Goal: Transaction & Acquisition: Purchase product/service

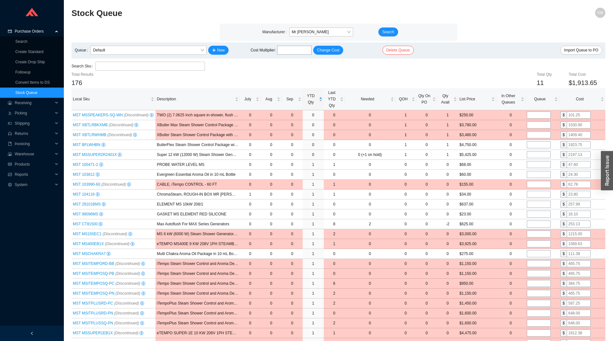
click at [311, 100] on span "YTD Qty" at bounding box center [311, 99] width 14 height 13
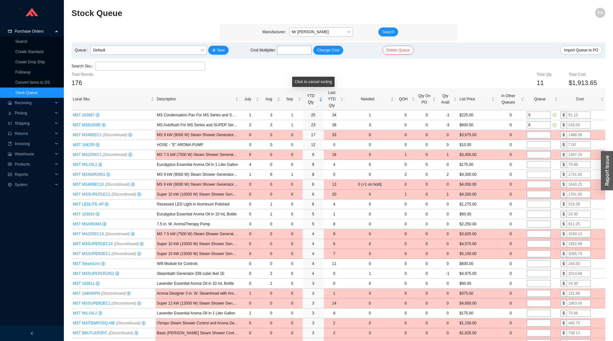
click at [311, 100] on span "YTD Qty" at bounding box center [311, 99] width 14 height 13
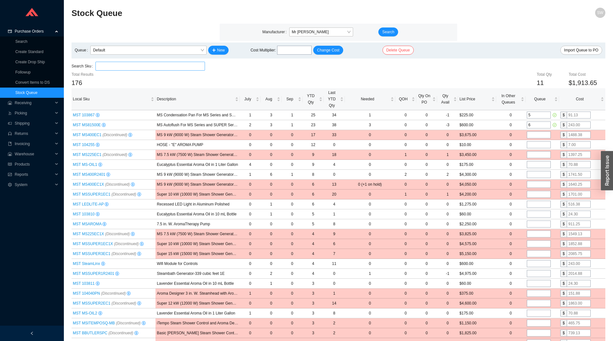
click at [122, 66] on input "search" at bounding box center [150, 66] width 104 height 8
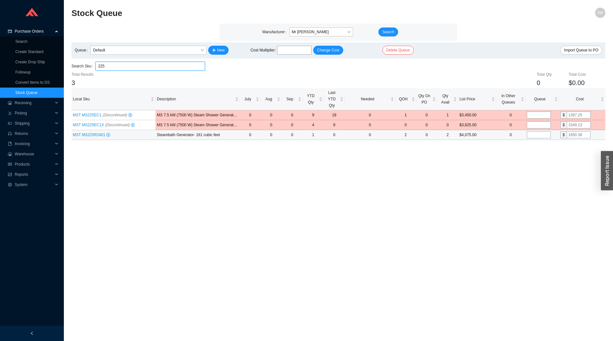
type input "225"
click at [535, 139] on td at bounding box center [543, 135] width 34 height 10
click at [536, 137] on input "tel" at bounding box center [539, 134] width 24 height 7
click at [116, 62] on main "Manufacturer Mr Steam Search Queue Default New Cost Multiplier : Change Cost De…" at bounding box center [339, 82] width 534 height 116
click at [119, 68] on input "225" at bounding box center [150, 66] width 104 height 8
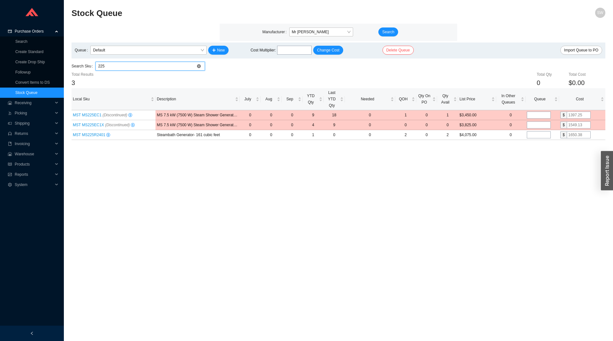
click at [119, 68] on input "225" at bounding box center [150, 66] width 104 height 8
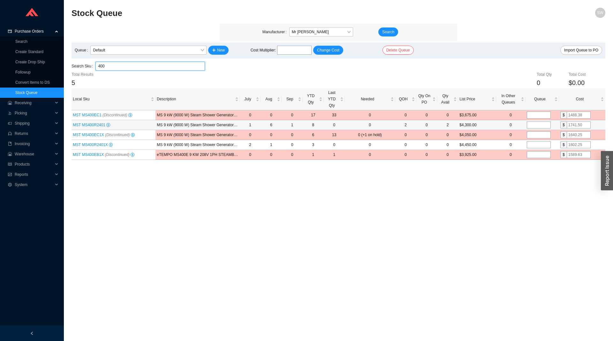
type input "400"
click at [541, 126] on input "tel" at bounding box center [539, 124] width 24 height 7
type input "2"
click at [535, 147] on input "tel" at bounding box center [539, 144] width 24 height 7
type input "1"
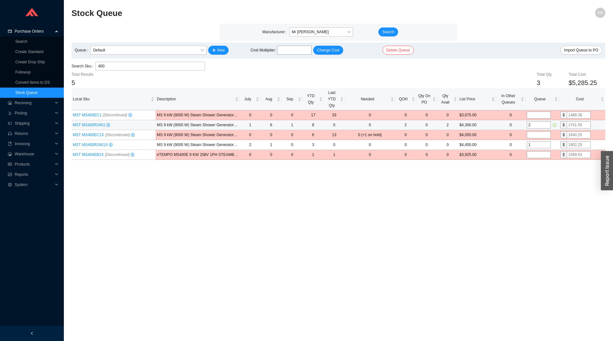
click at [535, 124] on input "2" at bounding box center [539, 124] width 24 height 7
click at [135, 65] on input "400" at bounding box center [150, 66] width 104 height 8
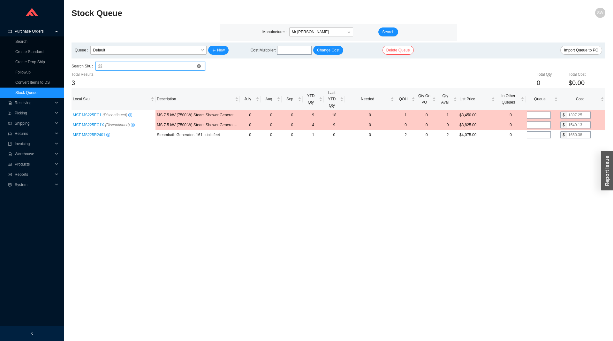
type input "2"
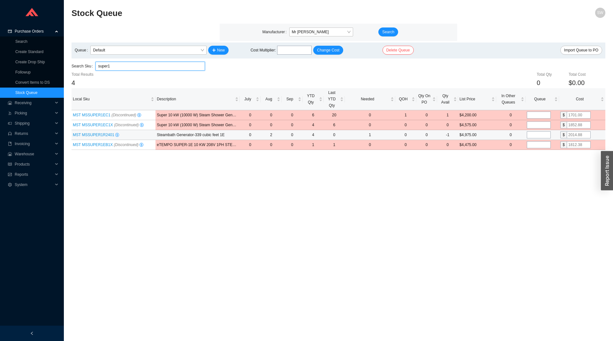
type input "super1"
click at [537, 138] on input "tel" at bounding box center [539, 134] width 24 height 7
type input "2"
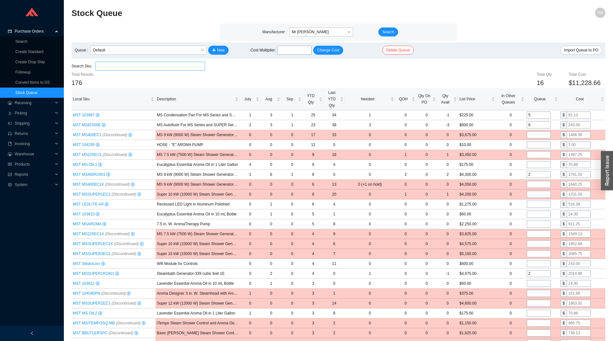
type input "2"
click at [135, 63] on input "search" at bounding box center [150, 66] width 104 height 8
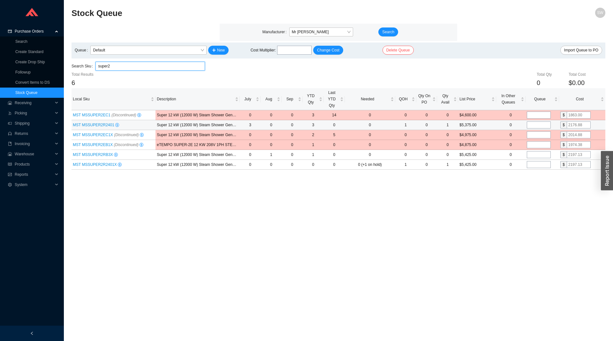
type input "super2"
click at [531, 125] on input "tel" at bounding box center [539, 124] width 24 height 7
type input "1"
click at [95, 154] on span "MST MSSUPER2RB3X" at bounding box center [93, 154] width 41 height 4
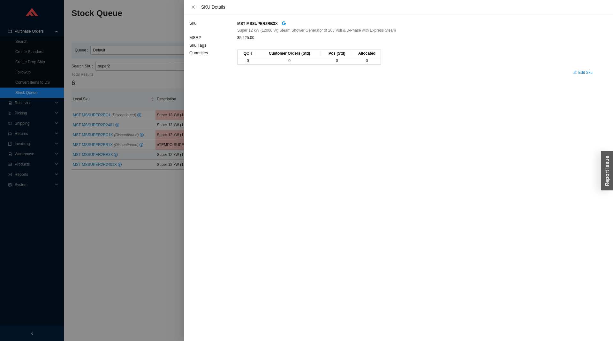
click at [104, 200] on div at bounding box center [306, 170] width 613 height 341
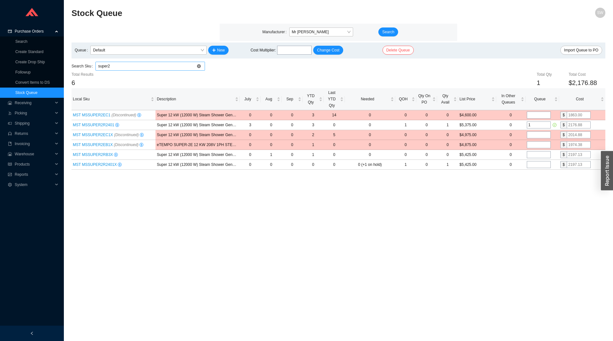
click at [123, 68] on input "super2" at bounding box center [150, 66] width 104 height 8
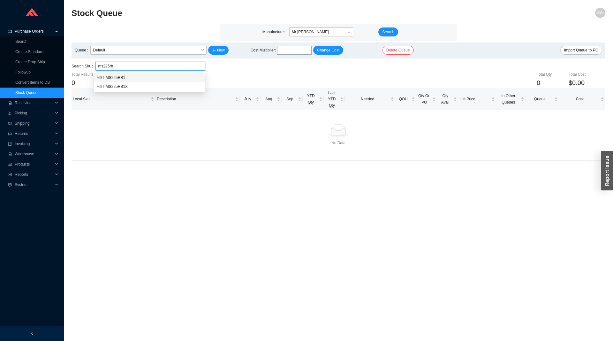
click at [131, 76] on div "MST MS225RB1" at bounding box center [149, 78] width 106 height 6
click at [130, 79] on div "MST MS225RB1X" at bounding box center [149, 78] width 106 height 6
drag, startPoint x: 116, startPoint y: 67, endPoint x: 108, endPoint y: 68, distance: 8.1
click at [108, 68] on input "MST MS225RB1X" at bounding box center [150, 66] width 104 height 8
click at [127, 64] on input "MST M400RB1X" at bounding box center [150, 66] width 104 height 8
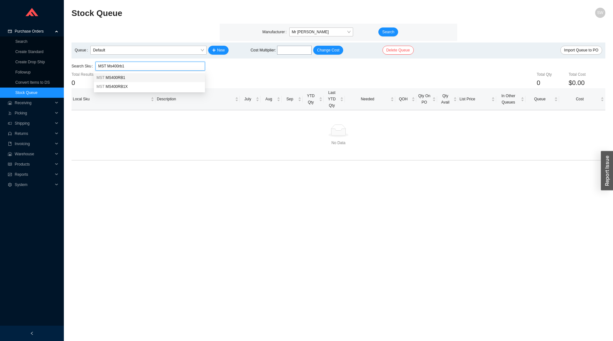
click at [120, 79] on span "MS400RB1" at bounding box center [115, 77] width 19 height 4
click at [132, 66] on input "MST MS400RB1" at bounding box center [150, 66] width 104 height 8
click at [127, 79] on div "MST MS400RB1X" at bounding box center [149, 78] width 106 height 6
type input "MST MS400RB1X"
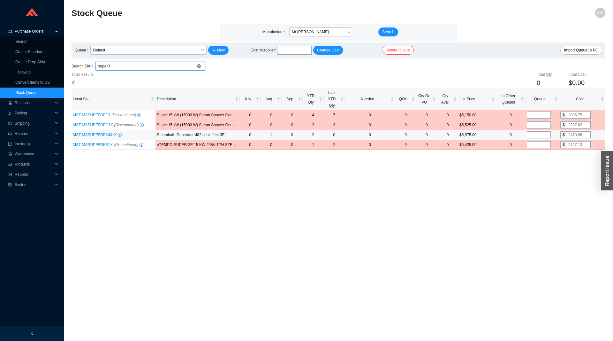
type input "super3"
click at [538, 135] on input "tel" at bounding box center [539, 134] width 24 height 7
type input "2"
click at [509, 176] on main "Stock Queue SW Manufacturer Mr Steam Search Queue Default New Cost Multiplier :…" at bounding box center [339, 174] width 534 height 333
click at [121, 61] on main "Manufacturer Mr Steam Search Queue Default New Cost Multiplier : Change Cost De…" at bounding box center [339, 87] width 534 height 126
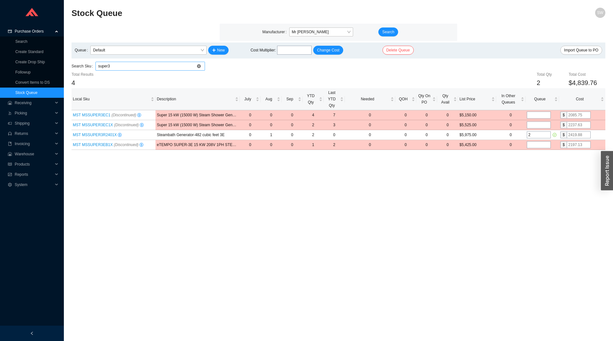
click at [123, 66] on input "super3" at bounding box center [150, 66] width 104 height 8
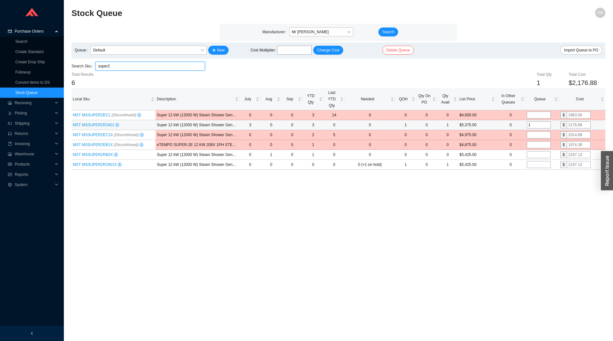
type input "super2"
click at [532, 128] on input "1" at bounding box center [539, 124] width 24 height 7
click at [533, 127] on input "1" at bounding box center [539, 124] width 24 height 7
click at [537, 161] on tbody "MST MSSUPER2EC1 (Discontinued) Super 12 kW (12000 W) Steam Shower Generator of …" at bounding box center [339, 139] width 534 height 59
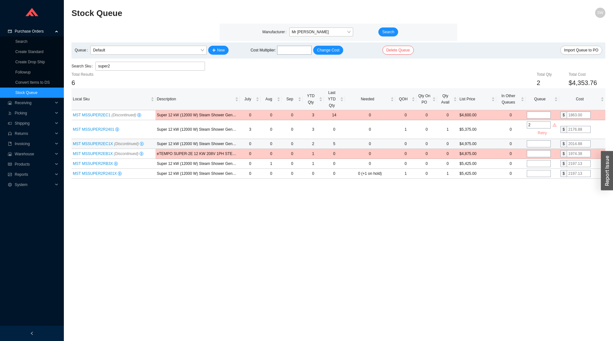
click at [540, 146] on input "tel" at bounding box center [539, 143] width 24 height 7
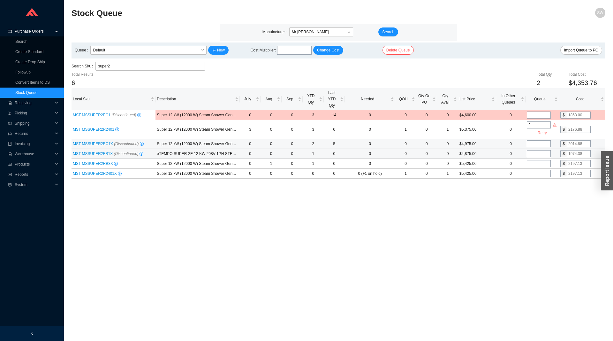
click at [541, 157] on input "tel" at bounding box center [539, 153] width 24 height 7
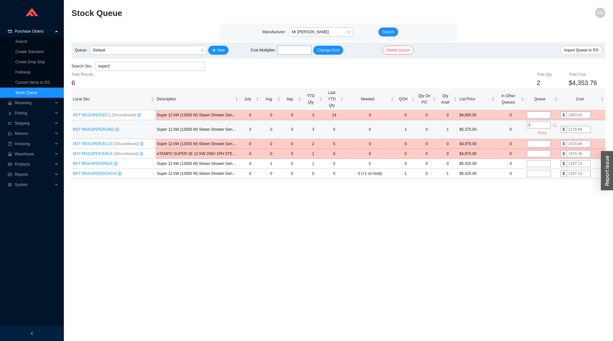
click at [535, 125] on input "2" at bounding box center [539, 124] width 24 height 7
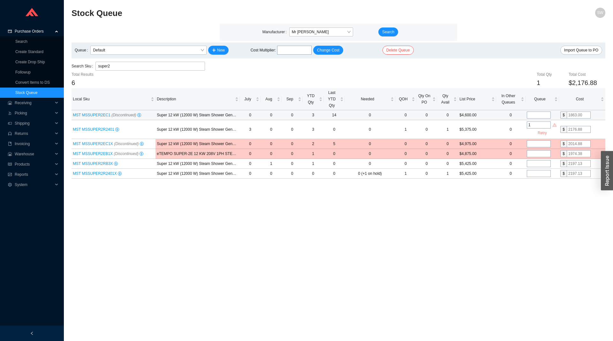
click at [548, 114] on input "tel" at bounding box center [539, 114] width 24 height 7
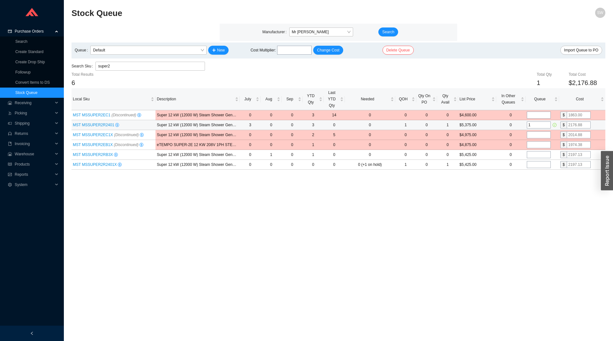
click at [541, 127] on input "1" at bounding box center [539, 124] width 24 height 7
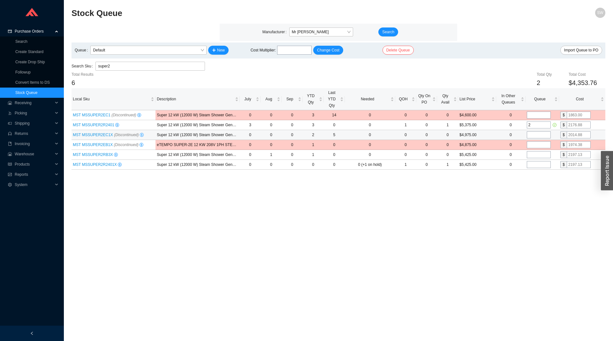
type input "2"
click at [540, 140] on td at bounding box center [543, 135] width 34 height 10
click at [539, 135] on input "tel" at bounding box center [539, 134] width 24 height 7
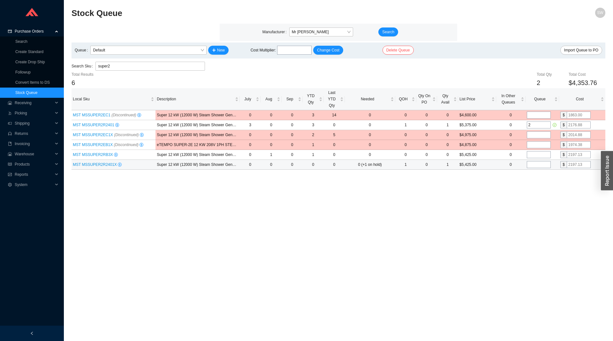
click at [539, 161] on td at bounding box center [543, 165] width 34 height 10
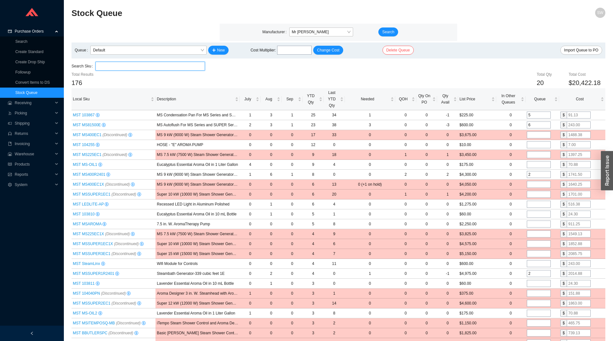
click at [166, 64] on input "search" at bounding box center [150, 66] width 104 height 8
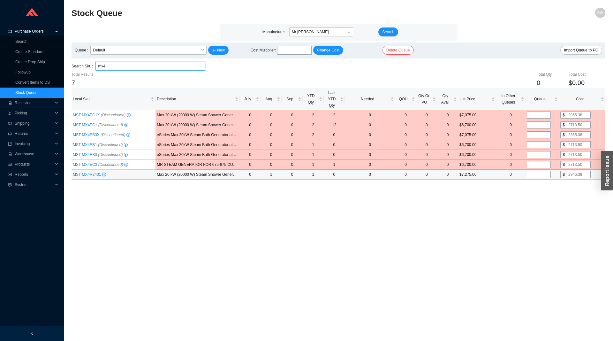
type input "mx4"
click at [536, 174] on input "tel" at bounding box center [539, 174] width 24 height 7
type input "1"
click at [487, 194] on main "Stock Queue SW Manufacturer Mr Steam Search Queue Default New Cost Multiplier :…" at bounding box center [339, 174] width 534 height 333
click at [107, 67] on input "mx4" at bounding box center [150, 66] width 104 height 8
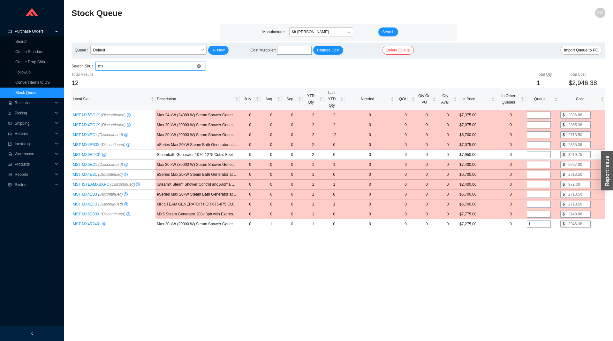
type input "mx6"
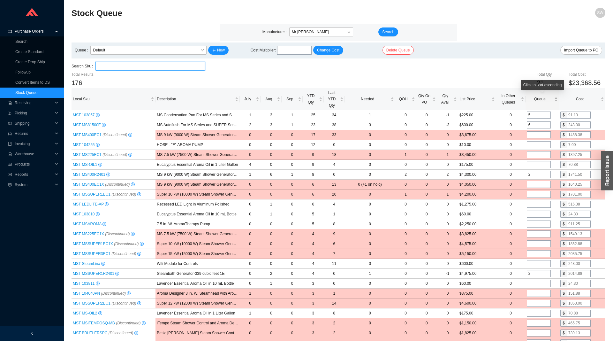
click at [533, 102] on div "Queue" at bounding box center [542, 99] width 31 height 6
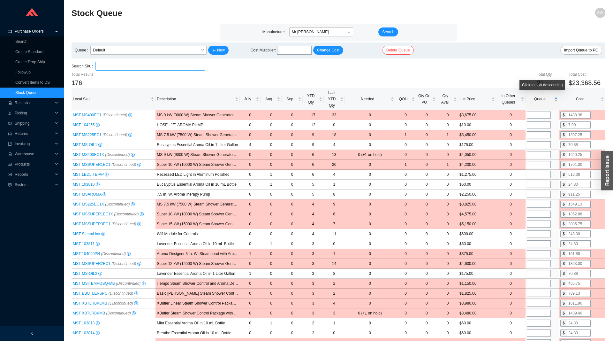
click at [533, 102] on div "Queue" at bounding box center [542, 99] width 31 height 6
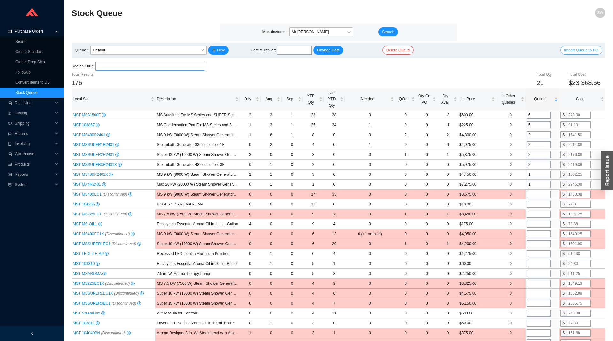
click at [573, 46] on div "Queue Default New Cost Multiplier : Change Cost Delete Queue Import Queue to PO" at bounding box center [339, 50] width 534 height 16
drag, startPoint x: 568, startPoint y: 48, endPoint x: 554, endPoint y: 57, distance: 16.7
click at [567, 48] on span "Import Queue to PO" at bounding box center [581, 50] width 34 height 6
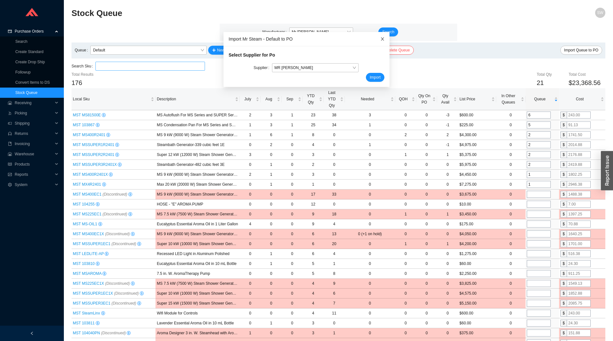
drag, startPoint x: 382, startPoint y: 39, endPoint x: 379, endPoint y: 43, distance: 5.7
click at [382, 39] on icon "close" at bounding box center [382, 39] width 4 height 4
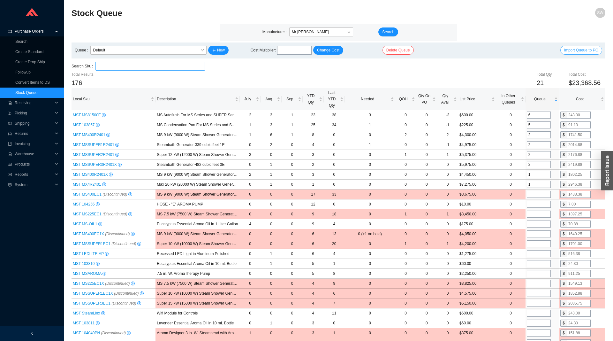
click at [571, 53] on span "Import Queue to PO" at bounding box center [581, 50] width 34 height 6
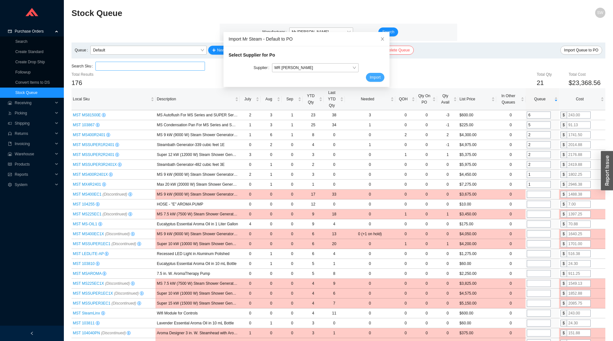
click at [375, 79] on span "Import" at bounding box center [375, 77] width 11 height 6
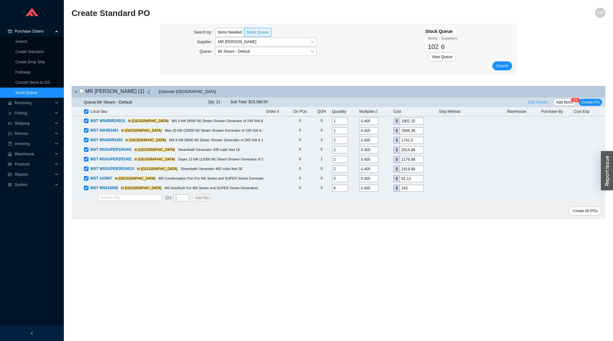
click at [540, 104] on span "Edit Details" at bounding box center [538, 102] width 19 height 6
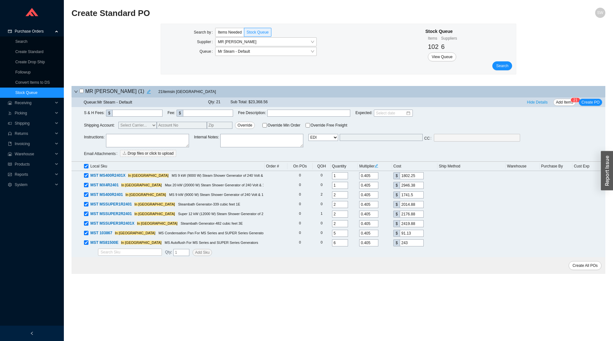
click at [309, 134] on select "Email Email Buyer EDI Do Not Send" at bounding box center [324, 137] width 30 height 7
select select "5"
click option "Email Buyer" at bounding box center [0, 0] width 0 height 0
type input "sammyw@homeandstone.com"
click at [150, 141] on textarea at bounding box center [147, 140] width 83 height 13
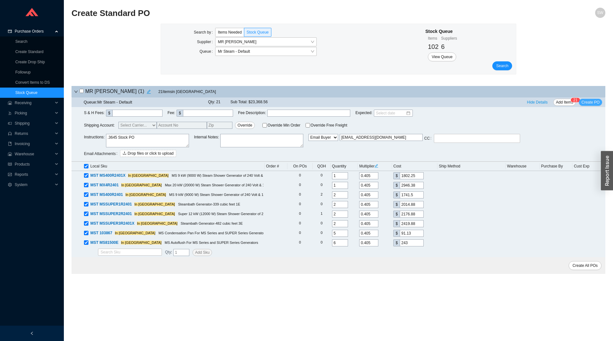
type textarea ".3645 Stock PO"
click at [594, 101] on span "Create PO" at bounding box center [591, 102] width 18 height 6
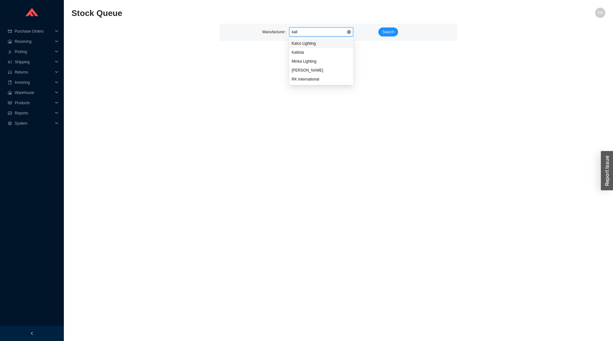
type input "kalls"
click at [390, 31] on span "Search" at bounding box center [388, 32] width 12 height 6
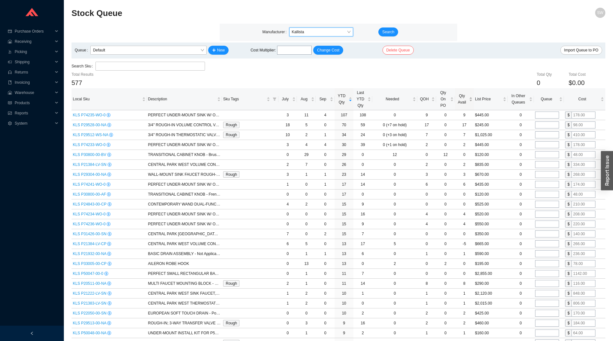
click at [459, 101] on span "Qty Avail" at bounding box center [462, 99] width 12 height 13
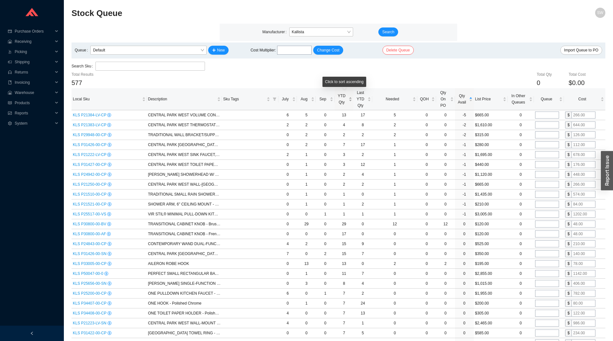
click at [343, 104] on span "YTD Qty" at bounding box center [342, 99] width 12 height 13
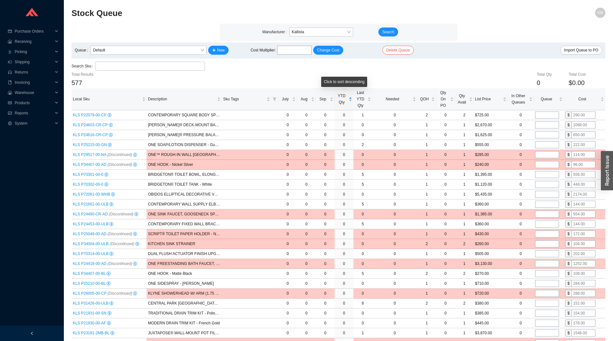
click at [343, 104] on span "YTD Qty" at bounding box center [342, 99] width 12 height 13
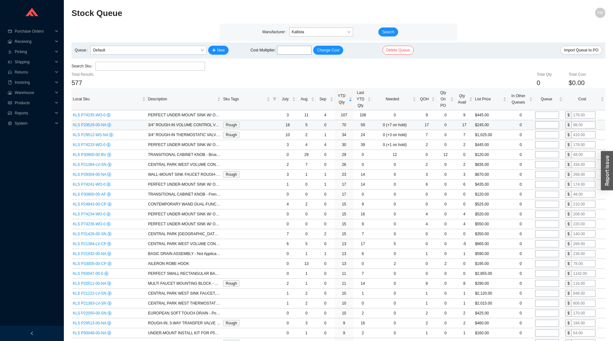
click at [94, 127] on span "KLS P29528-00-NA" at bounding box center [90, 125] width 35 height 4
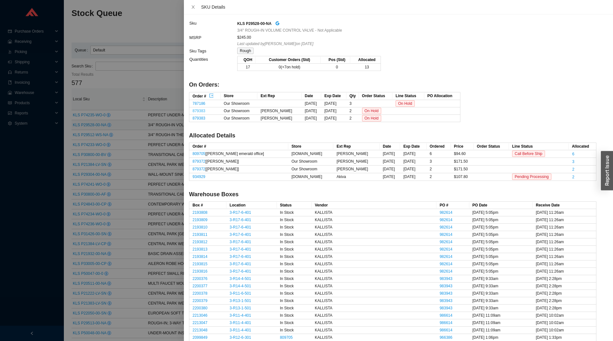
click at [197, 111] on link "879383" at bounding box center [199, 111] width 13 height 4
click at [132, 84] on div at bounding box center [306, 170] width 613 height 341
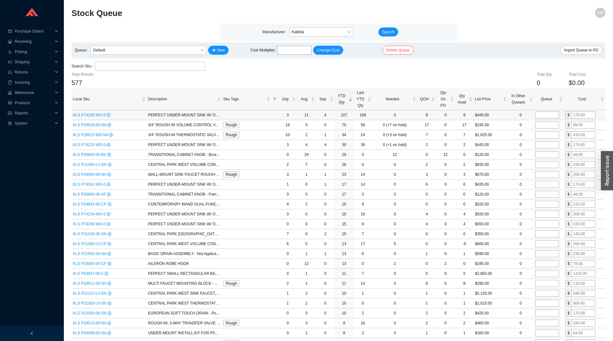
click at [545, 116] on input "tel" at bounding box center [547, 114] width 24 height 7
type input "6"
click at [551, 126] on input "tel" at bounding box center [547, 124] width 24 height 7
type input "8"
click at [549, 133] on input "tel" at bounding box center [547, 134] width 24 height 7
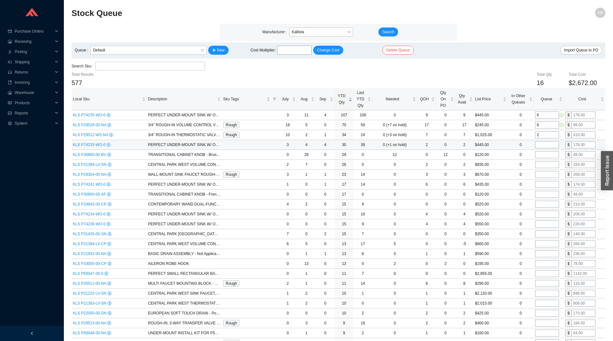
type input "2"
click at [546, 144] on input "tel" at bounding box center [547, 144] width 24 height 7
type input "5"
click at [547, 155] on input "tel" at bounding box center [547, 154] width 24 height 7
click at [548, 164] on input "tel" at bounding box center [547, 164] width 24 height 7
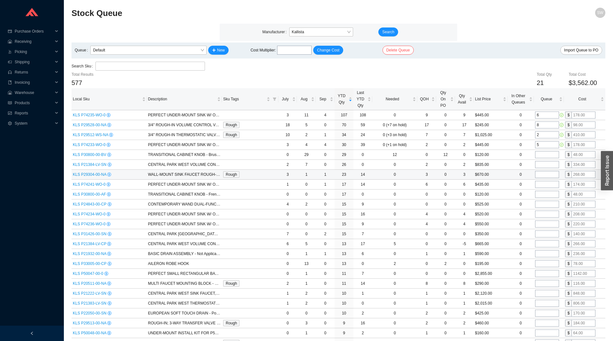
click at [548, 173] on input "tel" at bounding box center [547, 174] width 24 height 7
type input "3"
click at [545, 185] on input "tel" at bounding box center [547, 184] width 24 height 7
click at [545, 191] on td at bounding box center [549, 194] width 30 height 10
click at [547, 203] on input "tel" at bounding box center [547, 204] width 24 height 7
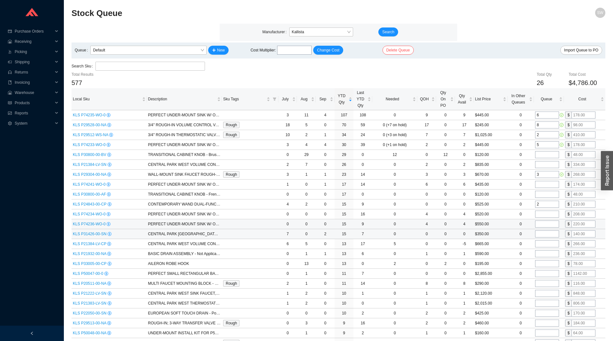
type input "2"
click at [545, 225] on input "tel" at bounding box center [547, 223] width 24 height 7
click at [544, 233] on input "tel" at bounding box center [547, 233] width 24 height 7
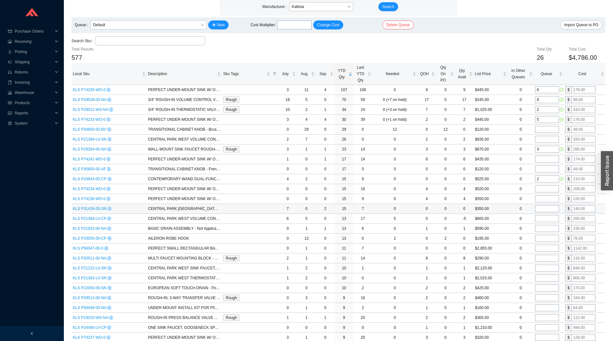
scroll to position [33, 0]
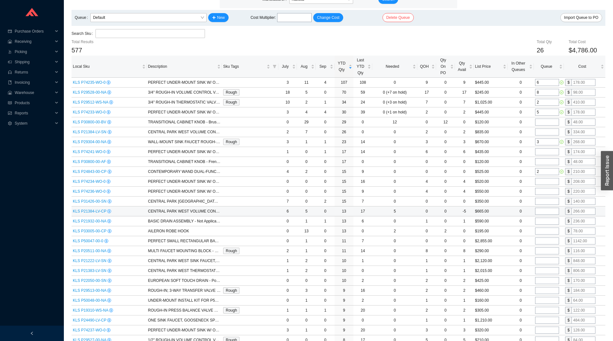
click at [541, 207] on td at bounding box center [549, 211] width 30 height 10
click at [541, 223] on input "tel" at bounding box center [547, 221] width 24 height 7
type input "2"
click at [541, 231] on input "tel" at bounding box center [547, 230] width 24 height 7
click at [542, 241] on input "tel" at bounding box center [547, 240] width 24 height 7
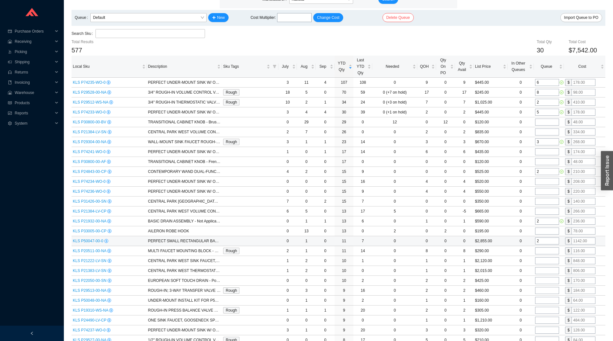
click at [542, 239] on input "2" at bounding box center [547, 240] width 24 height 7
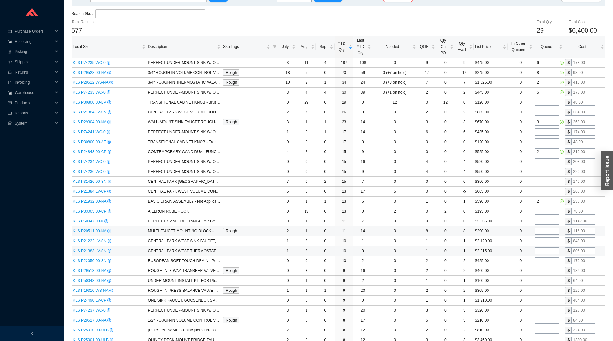
scroll to position [65, 0]
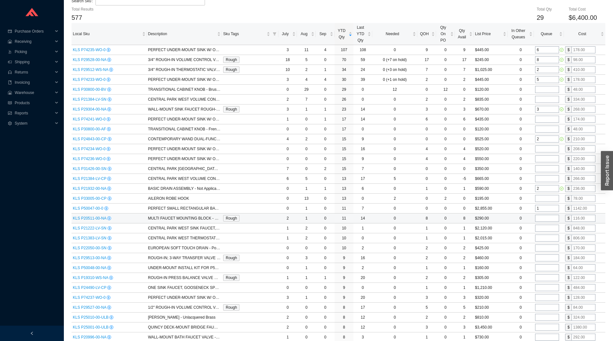
type input "1"
click at [545, 219] on input "tel" at bounding box center [547, 218] width 24 height 7
click at [544, 228] on input "tel" at bounding box center [547, 228] width 24 height 7
click at [544, 231] on input "tel" at bounding box center [547, 228] width 24 height 7
click at [545, 260] on input "tel" at bounding box center [547, 257] width 24 height 7
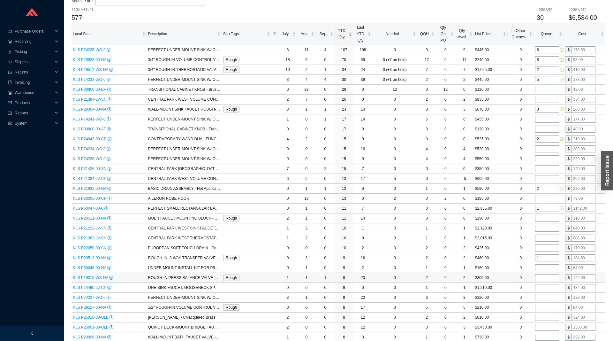
type input "1"
click at [546, 275] on input "tel" at bounding box center [547, 277] width 24 height 7
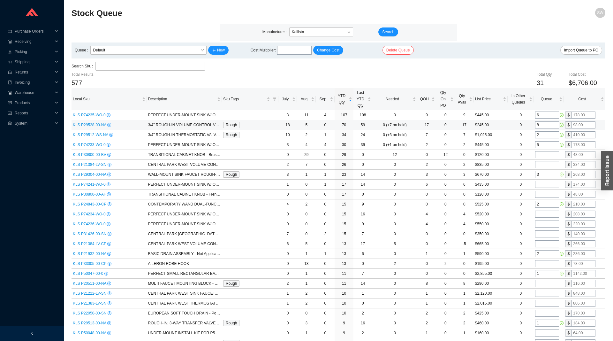
type input "1"
click at [542, 122] on input "8" at bounding box center [547, 124] width 24 height 7
click at [545, 149] on td "5" at bounding box center [549, 145] width 30 height 10
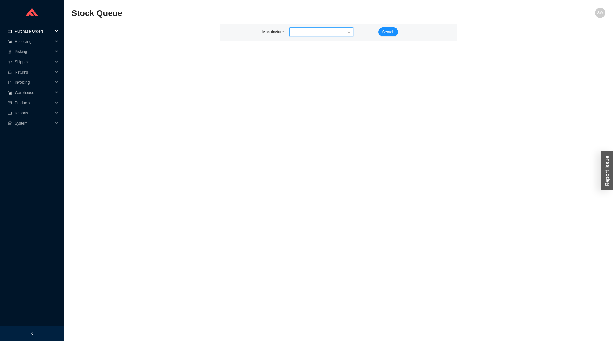
click at [42, 29] on span "Purchase Orders" at bounding box center [34, 31] width 38 height 10
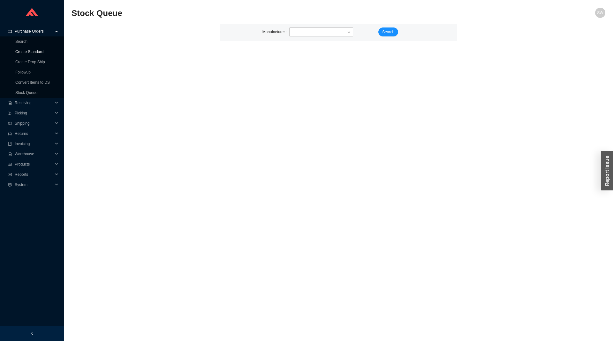
click at [40, 54] on link "Create Standard" at bounding box center [29, 52] width 28 height 4
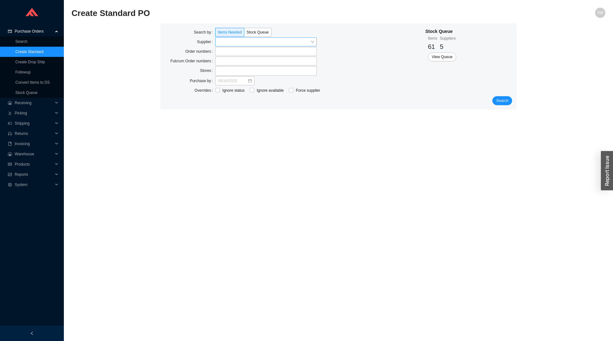
click at [242, 40] on input "search" at bounding box center [264, 42] width 93 height 8
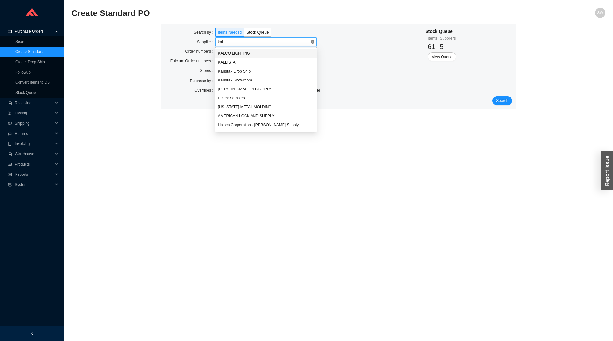
type input "kall"
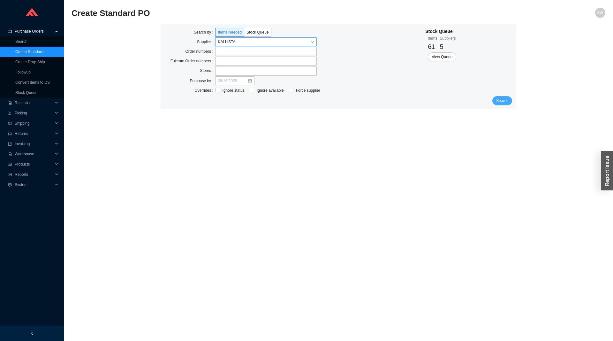
click at [500, 102] on span "Search" at bounding box center [502, 100] width 12 height 6
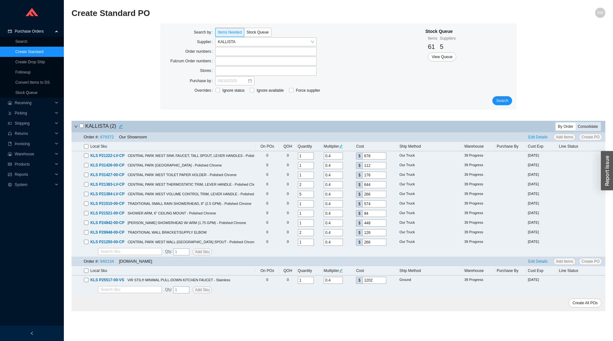
click at [583, 128] on div "Consolidate" at bounding box center [588, 127] width 25 height 8
click at [576, 123] on input "Consolidate" at bounding box center [576, 123] width 0 height 0
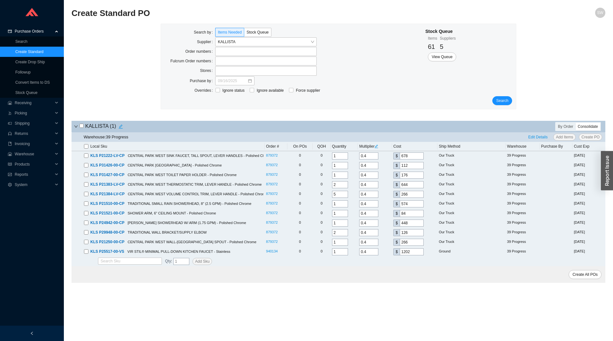
click at [81, 128] on input "checkbox" at bounding box center [82, 126] width 4 height 4
checkbox input "true"
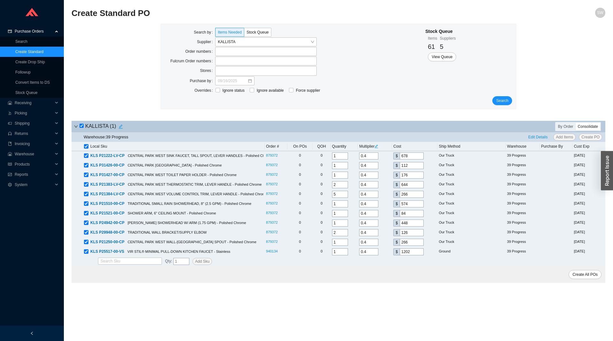
checkbox input "true"
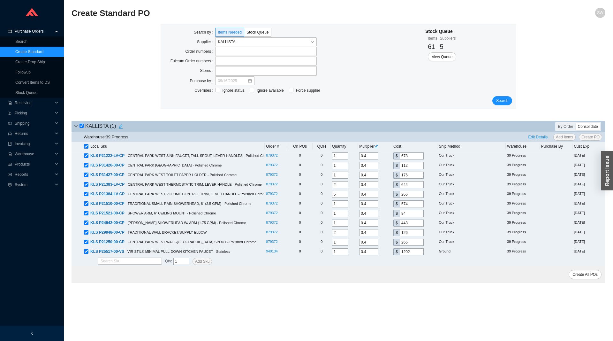
checkbox input "true"
click at [272, 176] on link "879372" at bounding box center [272, 175] width 12 height 4
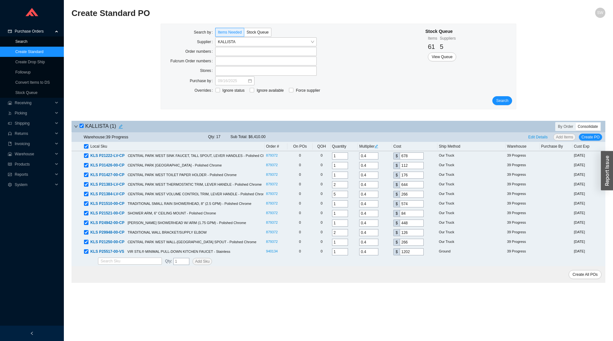
click at [22, 39] on link "Search" at bounding box center [21, 41] width 12 height 4
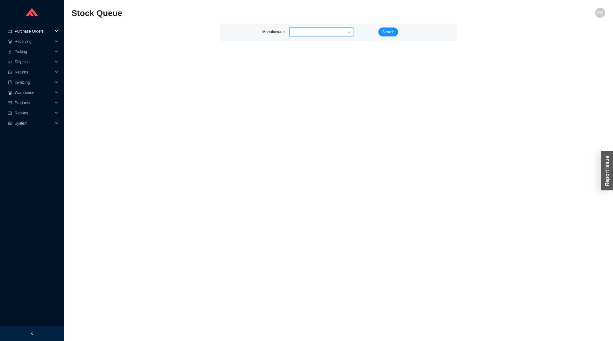
click at [35, 33] on span "Purchase Orders" at bounding box center [34, 31] width 38 height 10
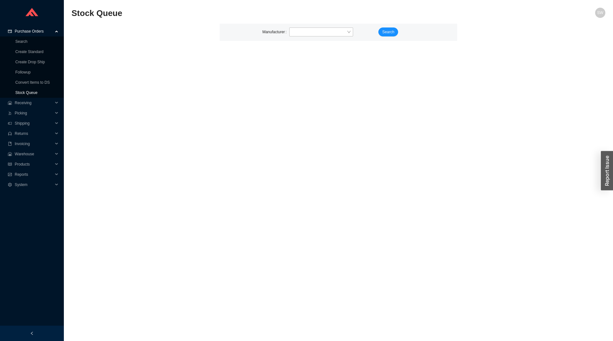
click at [33, 90] on link "Stock Queue" at bounding box center [26, 92] width 22 height 4
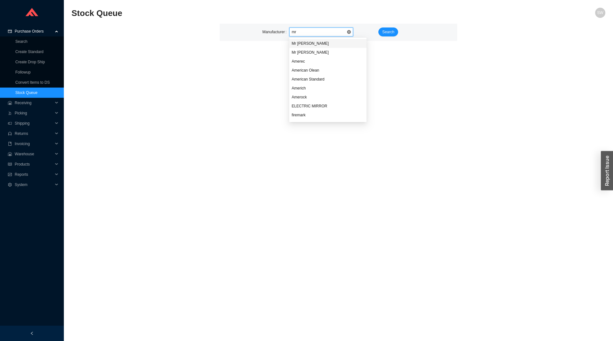
type input "mr"
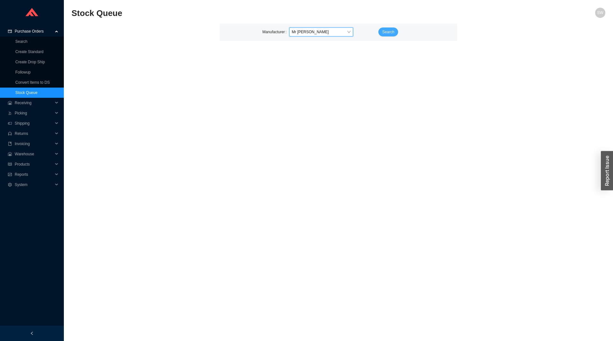
click at [380, 30] on button "Search" at bounding box center [389, 31] width 20 height 9
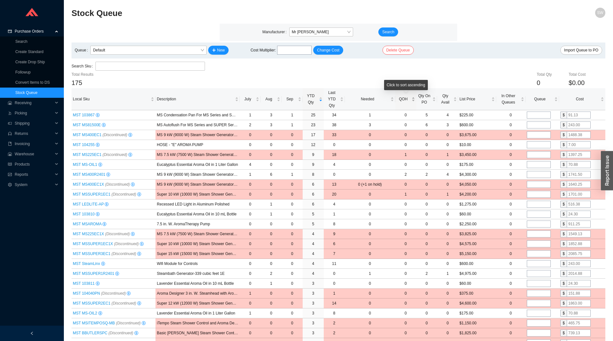
click at [403, 101] on span "QOH" at bounding box center [404, 99] width 14 height 6
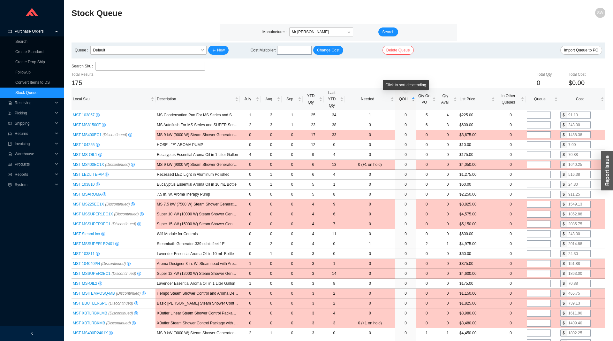
click at [401, 102] on span "QOH" at bounding box center [404, 99] width 14 height 6
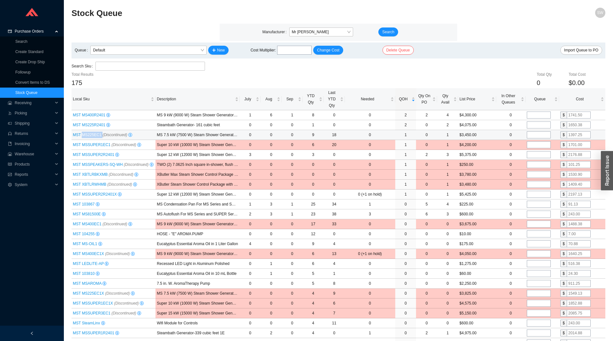
drag, startPoint x: 101, startPoint y: 134, endPoint x: 82, endPoint y: 136, distance: 18.4
click at [82, 136] on span "MST MS225EC1 (Discontinued)" at bounding box center [100, 135] width 55 height 4
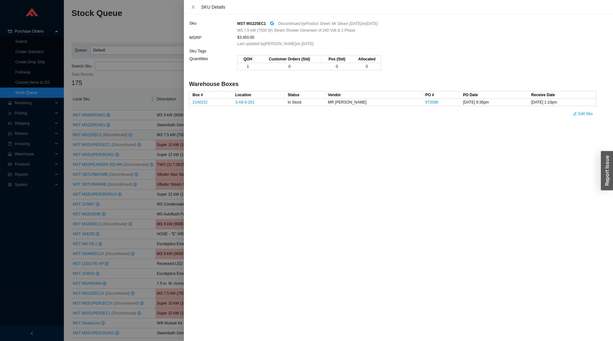
click at [122, 82] on div at bounding box center [306, 170] width 613 height 341
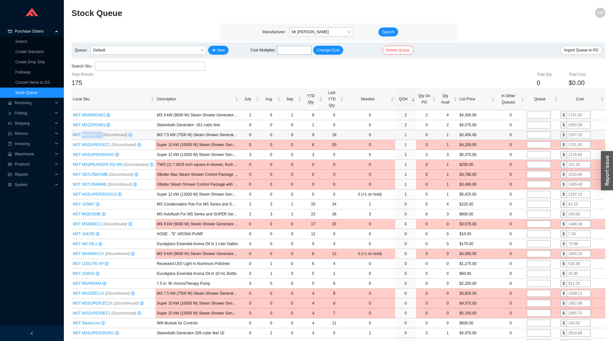
drag, startPoint x: 100, startPoint y: 134, endPoint x: 83, endPoint y: 136, distance: 17.0
click at [83, 136] on span "MST MS225EC1 (Discontinued)" at bounding box center [100, 135] width 55 height 4
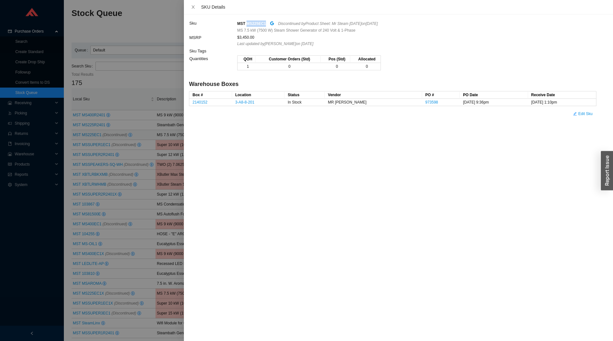
drag, startPoint x: 265, startPoint y: 22, endPoint x: 247, endPoint y: 25, distance: 18.5
click at [247, 25] on div "MST MS225EC1 Discontinued by Product Sheet: Mr Steam June 2025 on 6/19/2025" at bounding box center [416, 23] width 359 height 7
copy strong "MS225EC1"
click at [166, 140] on div at bounding box center [306, 170] width 613 height 341
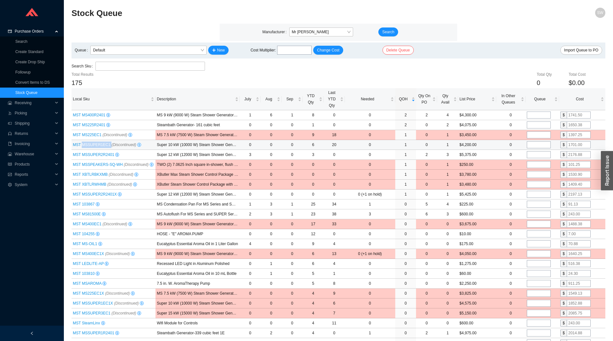
drag, startPoint x: 108, startPoint y: 143, endPoint x: 81, endPoint y: 145, distance: 26.3
click at [81, 145] on span "MST MSSUPER1EC1 (Discontinued)" at bounding box center [105, 144] width 64 height 4
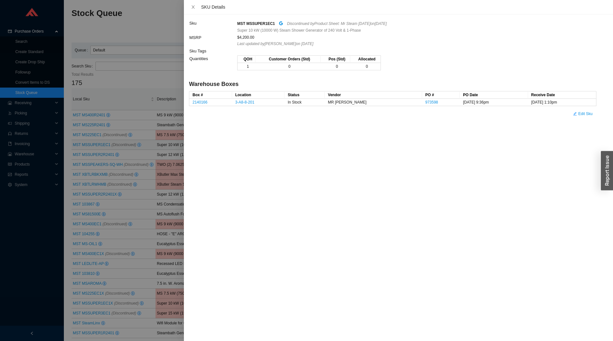
click at [78, 202] on div at bounding box center [306, 170] width 613 height 341
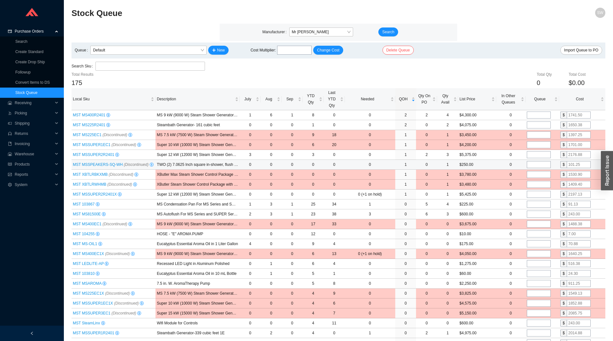
click at [117, 164] on span "MST MSSPEAKERS-SQ-WH (Discontinued)" at bounding box center [111, 164] width 76 height 4
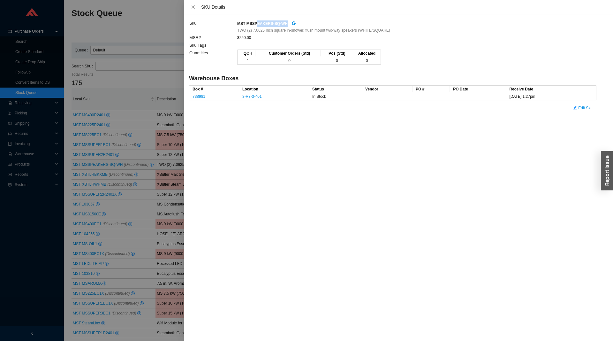
drag, startPoint x: 284, startPoint y: 23, endPoint x: 256, endPoint y: 24, distance: 28.5
click at [256, 24] on strong "MST MSSPEAKERS-SQ-WH" at bounding box center [262, 23] width 50 height 4
click at [151, 31] on div at bounding box center [306, 170] width 613 height 341
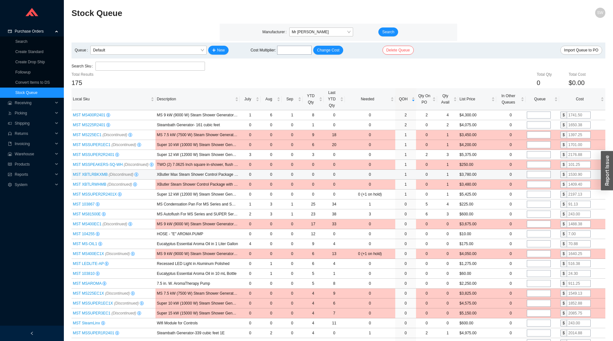
click at [95, 173] on span "MST XBTLRBKXMB (Discontinued)" at bounding box center [103, 174] width 61 height 4
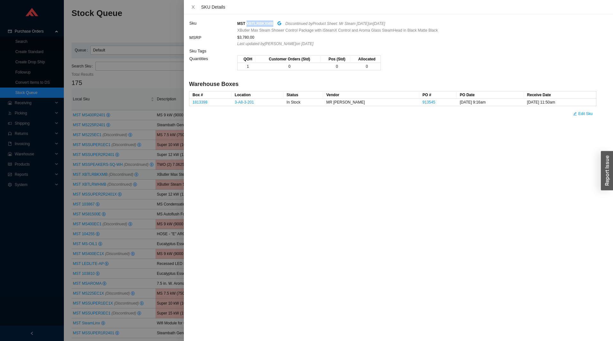
drag, startPoint x: 269, startPoint y: 22, endPoint x: 247, endPoint y: 23, distance: 22.1
click at [247, 23] on strong "MST XBTLRBKXMB" at bounding box center [255, 23] width 36 height 4
copy strong "XBTLRBKXMB"
click at [59, 180] on div at bounding box center [306, 170] width 613 height 341
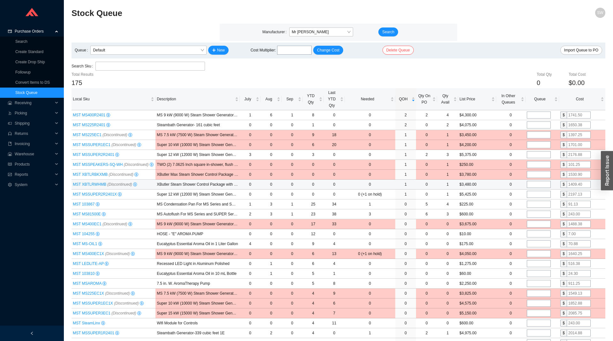
click at [88, 183] on span "MST XBTLRWHMB (Discontinued)" at bounding box center [102, 184] width 59 height 4
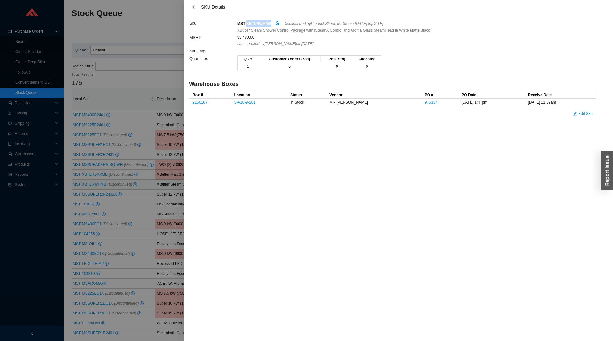
drag, startPoint x: 271, startPoint y: 23, endPoint x: 247, endPoint y: 25, distance: 23.7
click at [247, 25] on div "MST XBTLRWHMB Discontinued by Product Sheet: Mr Steam June 2025 on 6/19/2025" at bounding box center [416, 23] width 359 height 7
copy strong "XBTLRWHMB"
click at [41, 250] on div at bounding box center [306, 170] width 613 height 341
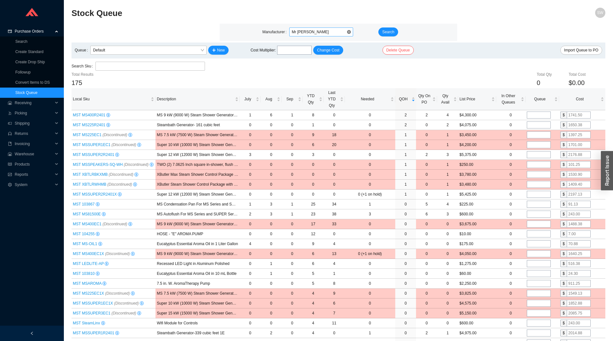
click at [316, 36] on span "Mr Steam" at bounding box center [321, 32] width 59 height 8
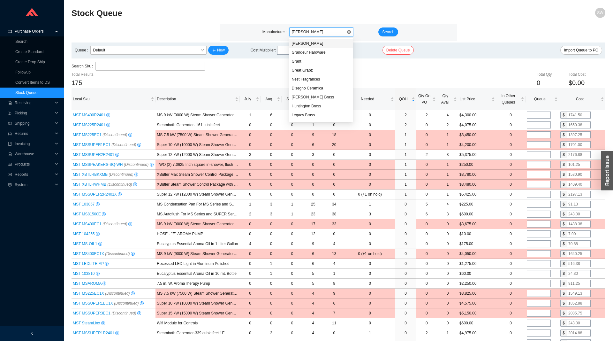
type input "graff"
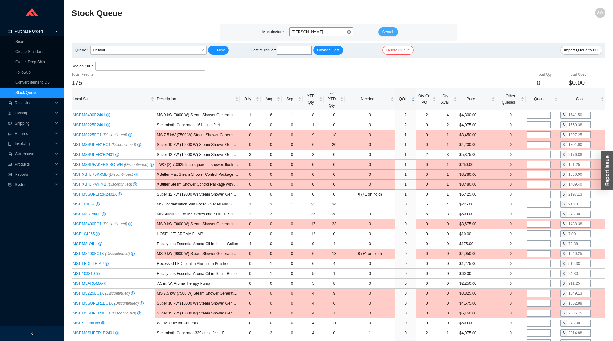
click at [385, 30] on span "Search" at bounding box center [388, 32] width 12 height 6
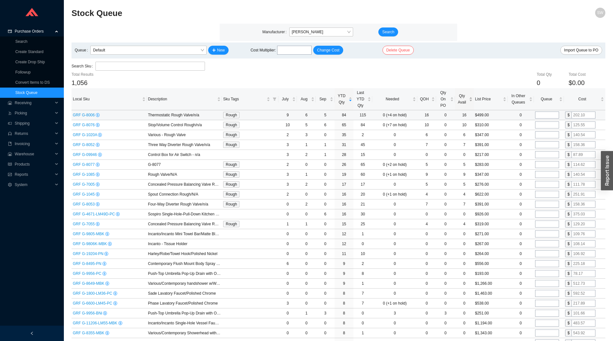
click at [464, 98] on span "Qty Avail" at bounding box center [462, 99] width 12 height 13
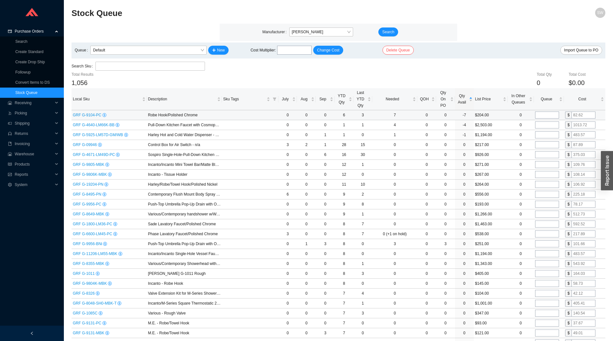
click at [87, 113] on span "GRF G-9104-PC" at bounding box center [88, 115] width 30 height 4
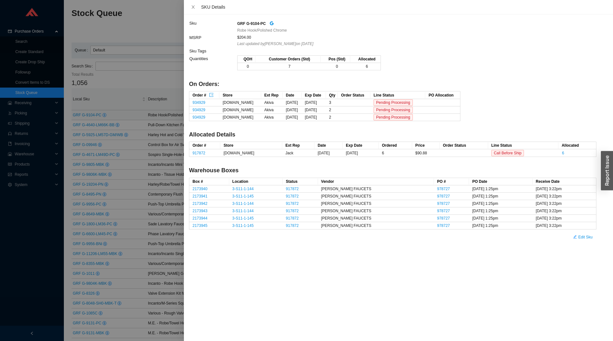
click at [118, 91] on div at bounding box center [306, 170] width 613 height 341
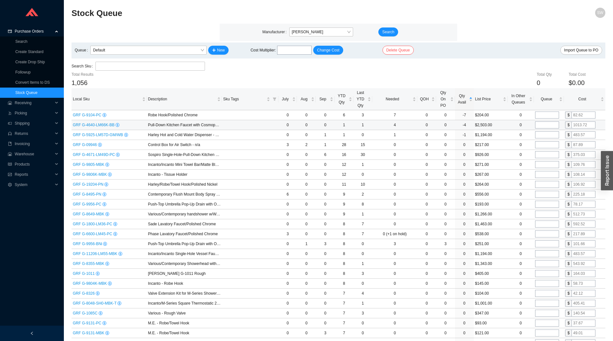
click at [89, 125] on span "GRF G-4640-LM66K-BB" at bounding box center [94, 125] width 43 height 4
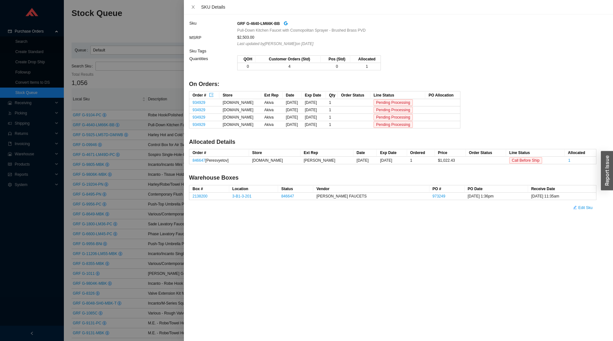
click at [97, 138] on div at bounding box center [306, 170] width 613 height 341
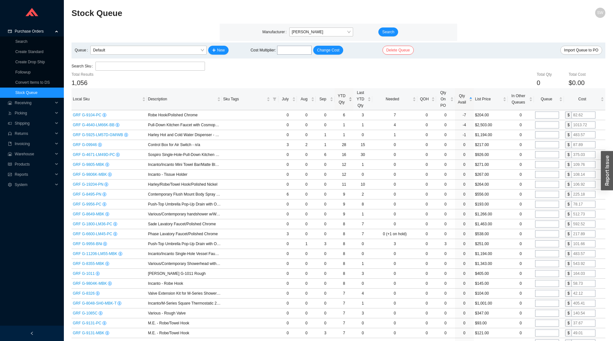
click at [344, 100] on span "YTD Qty" at bounding box center [342, 99] width 12 height 13
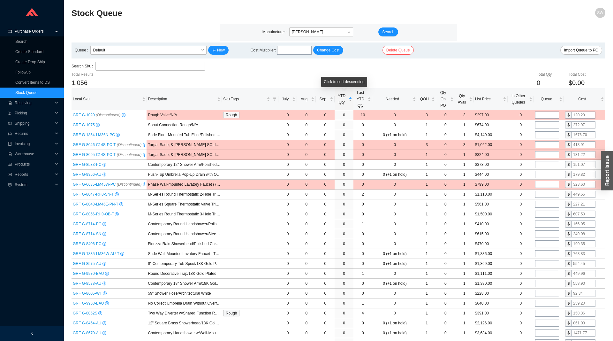
click at [344, 100] on span "YTD Qty" at bounding box center [342, 99] width 12 height 13
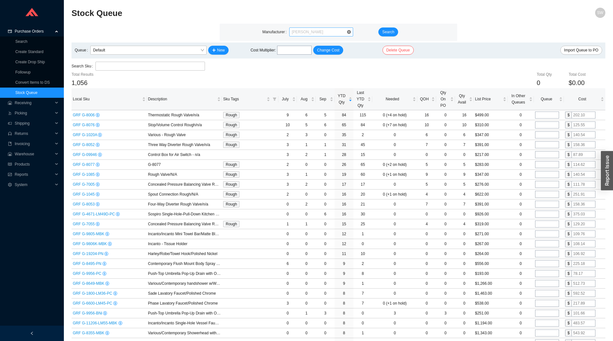
click at [308, 32] on span "Graff" at bounding box center [321, 32] width 59 height 8
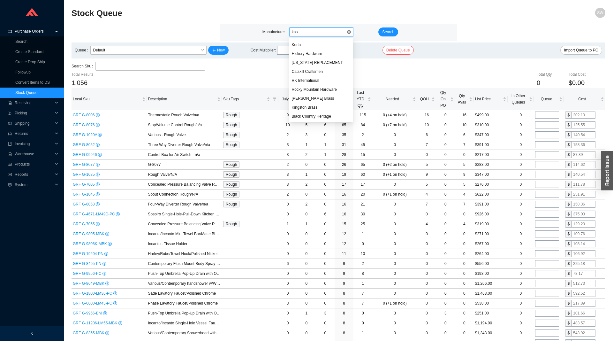
scroll to position [17, 0]
type input "kall"
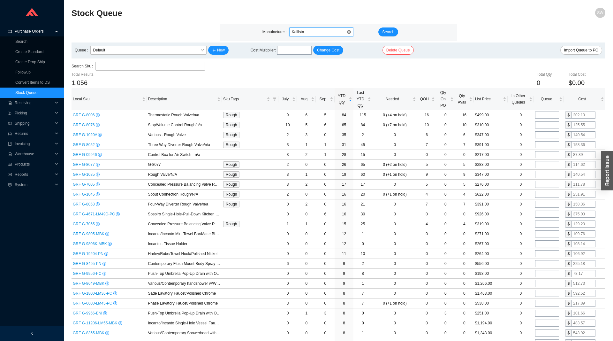
click at [380, 27] on div "Manufacturer Kallista Kallista Search" at bounding box center [338, 32] width 237 height 17
click at [387, 33] on span "Search" at bounding box center [388, 32] width 12 height 6
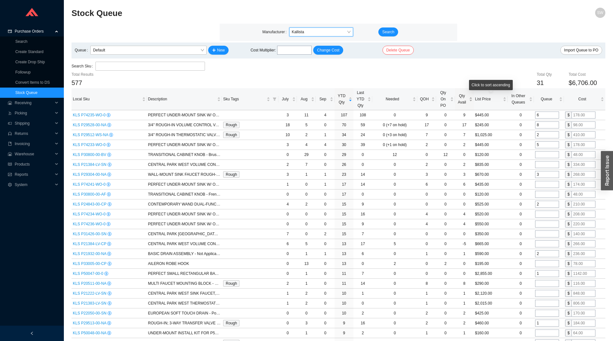
click at [460, 102] on span "Qty Avail" at bounding box center [462, 99] width 12 height 13
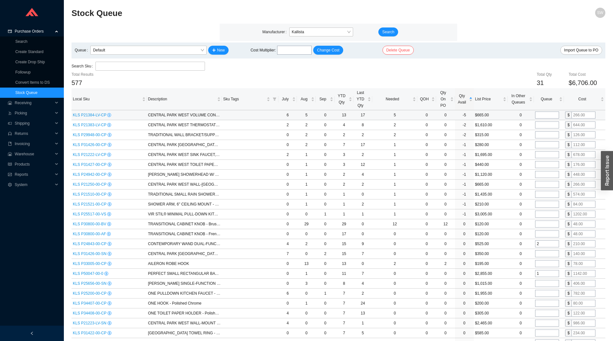
click at [82, 116] on span "KLS P21384-LV-CP" at bounding box center [90, 115] width 35 height 4
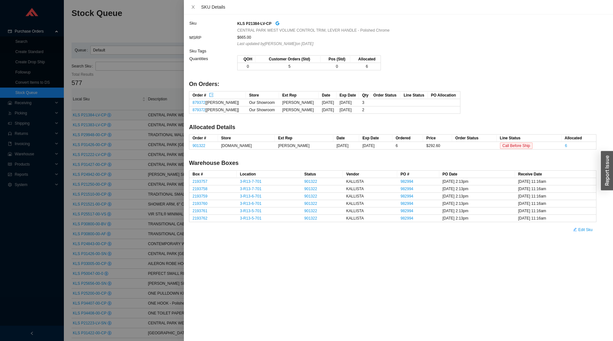
click at [108, 96] on div at bounding box center [306, 170] width 613 height 341
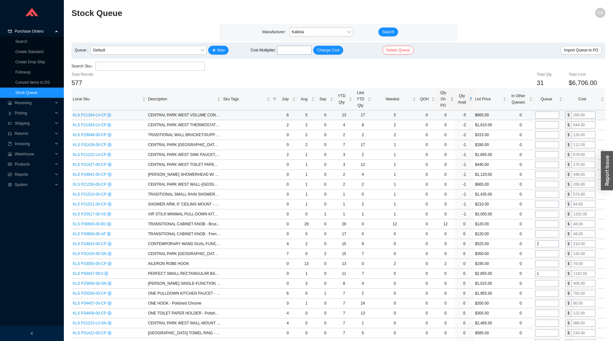
click at [445, 105] on span "Qty On PO" at bounding box center [444, 98] width 12 height 19
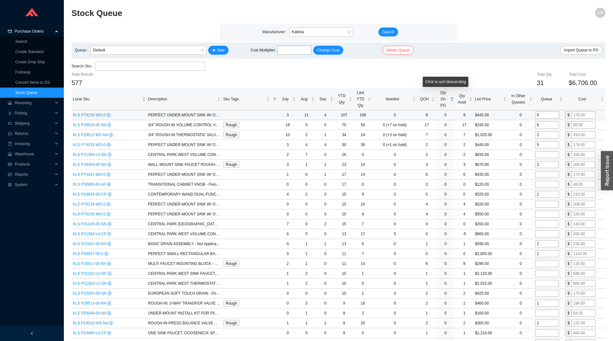
click at [445, 105] on span "Qty On PO" at bounding box center [444, 98] width 12 height 19
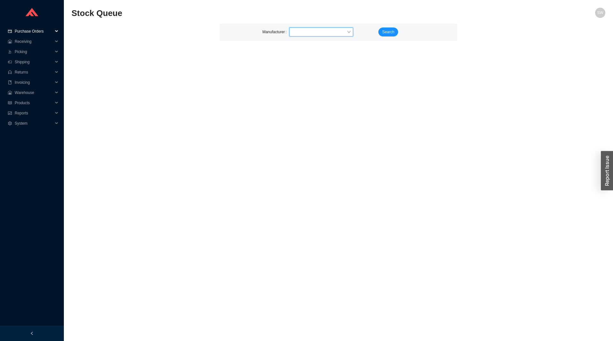
click at [34, 34] on span "Purchase Orders" at bounding box center [34, 31] width 38 height 10
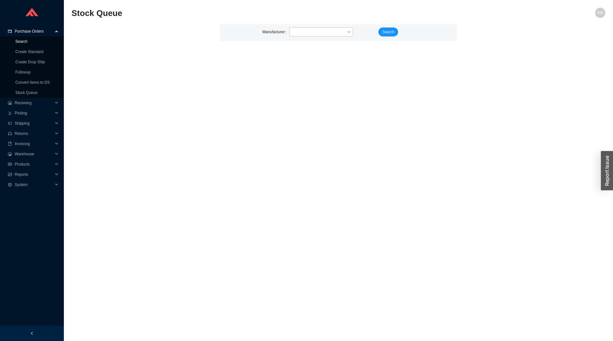
click at [27, 42] on link "Search" at bounding box center [21, 41] width 12 height 4
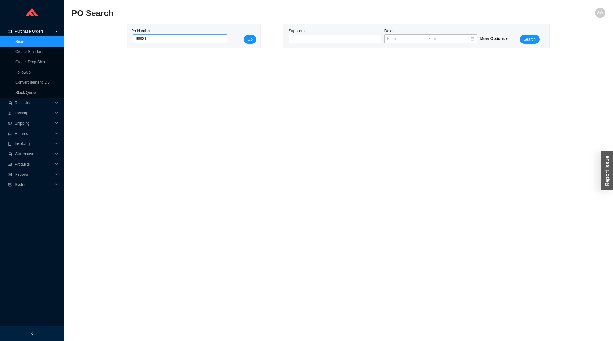
type input "988312"
click button "Go" at bounding box center [250, 39] width 13 height 9
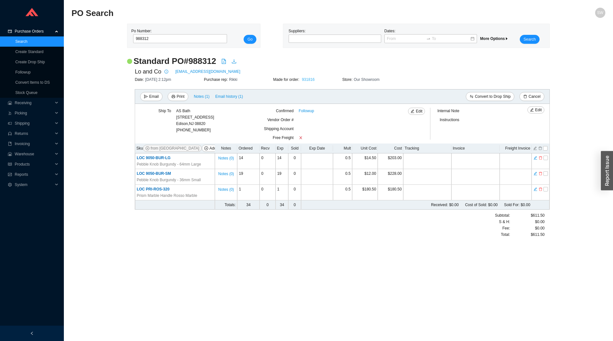
click at [312, 78] on link "931816" at bounding box center [308, 79] width 13 height 4
